Goal: Check status: Check status

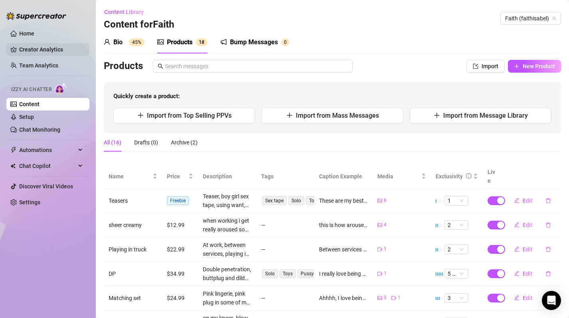
click at [48, 45] on link "Creator Analytics" at bounding box center [51, 49] width 64 height 13
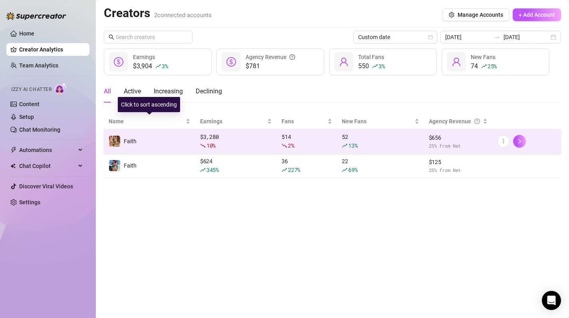
click at [163, 142] on td "Faith" at bounding box center [149, 141] width 91 height 24
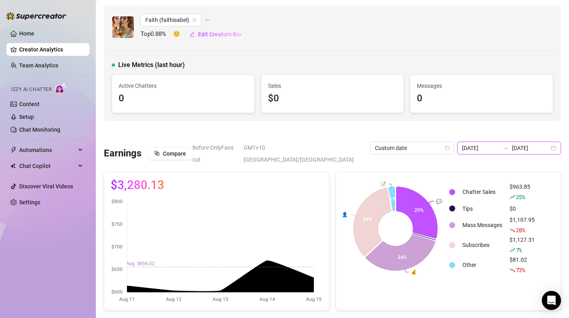
click at [548, 149] on input "[DATE]" at bounding box center [530, 148] width 37 height 9
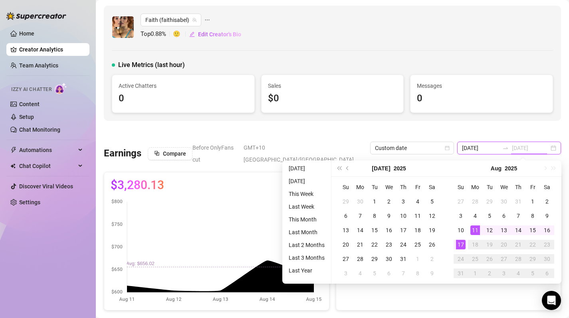
type input "[DATE]"
click at [474, 229] on div "11" at bounding box center [475, 231] width 10 height 10
type input "[DATE]"
click at [550, 228] on div "16" at bounding box center [547, 231] width 10 height 10
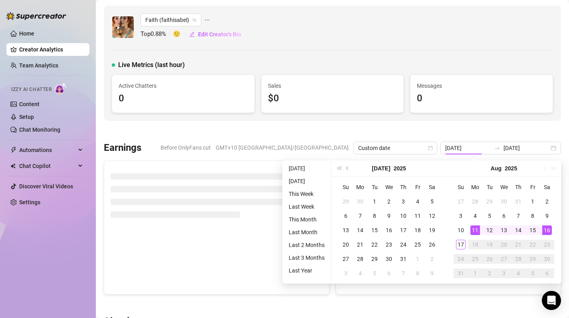
type input "[DATE]"
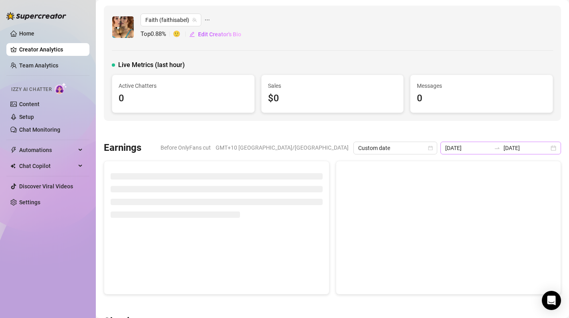
click at [551, 149] on div "[DATE] [DATE]" at bounding box center [500, 148] width 121 height 13
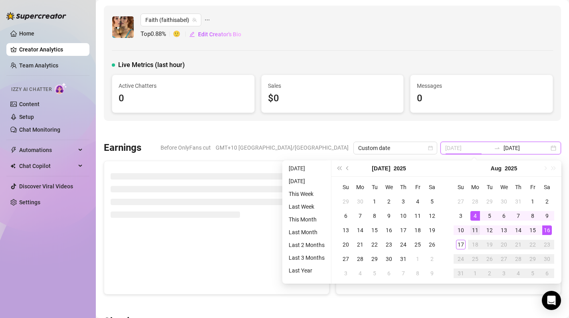
type input "[DATE]"
click at [474, 227] on div "11" at bounding box center [475, 231] width 10 height 10
type input "[DATE]"
click at [460, 245] on div "17" at bounding box center [461, 245] width 10 height 10
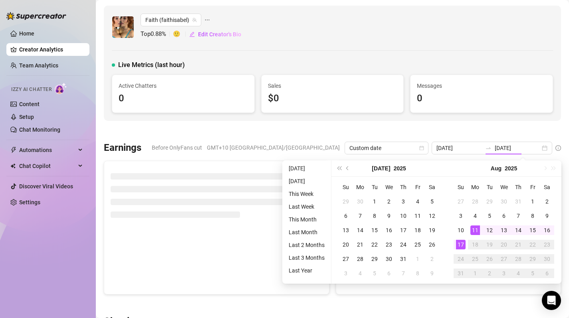
type input "[DATE]"
